Goal: Find specific page/section: Find specific page/section

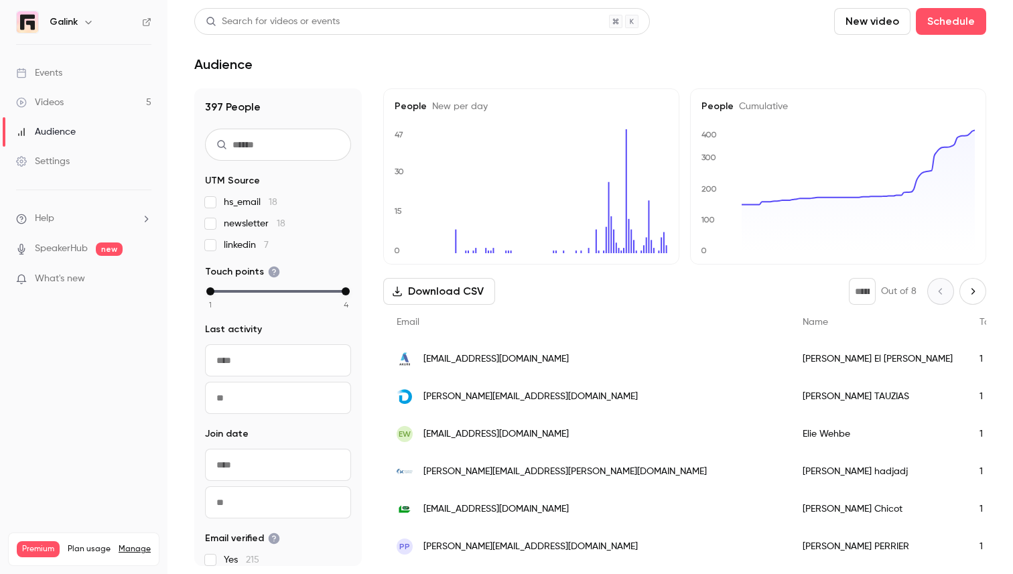
click at [77, 71] on link "Events" at bounding box center [83, 72] width 167 height 29
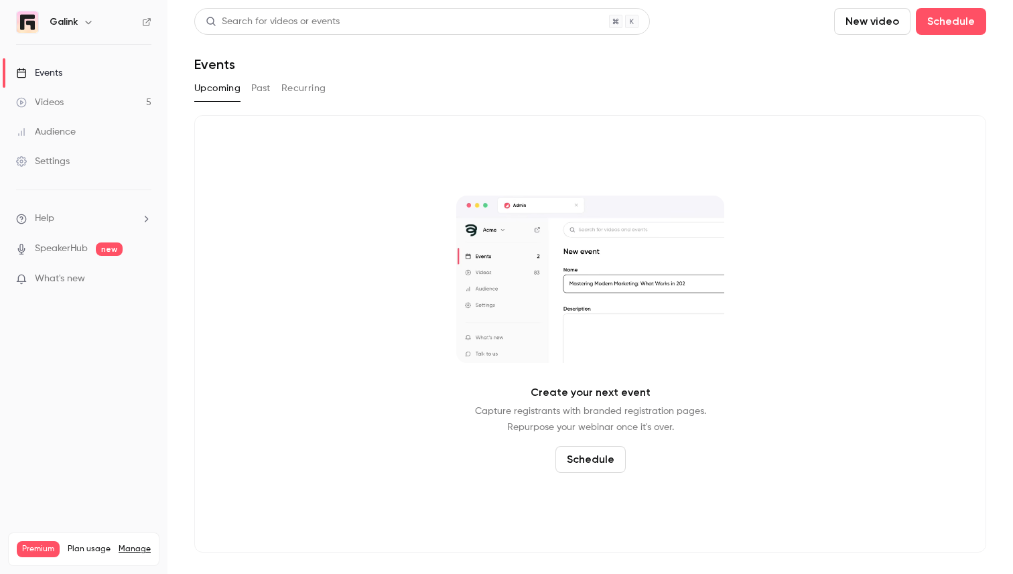
click at [86, 99] on link "Videos 5" at bounding box center [83, 102] width 167 height 29
